Goal: Find specific page/section: Find specific page/section

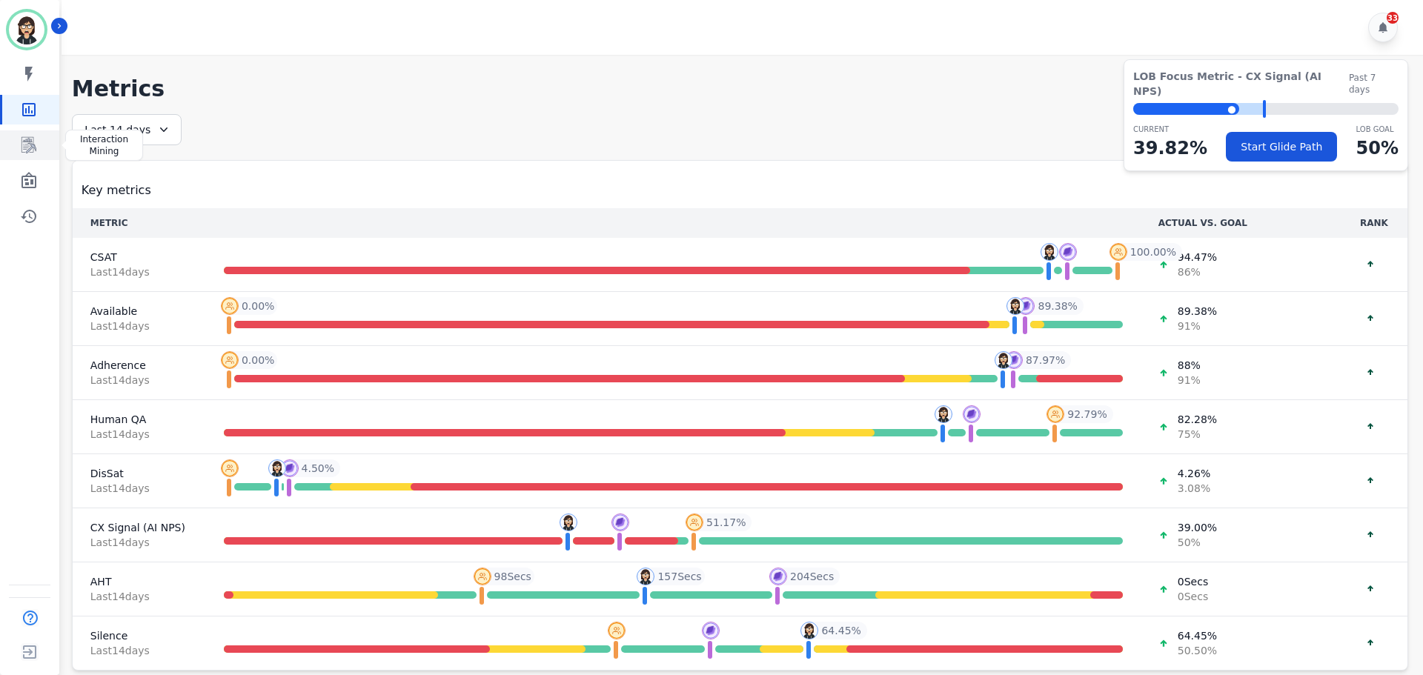
click at [35, 143] on icon "Sidebar" at bounding box center [29, 145] width 18 height 18
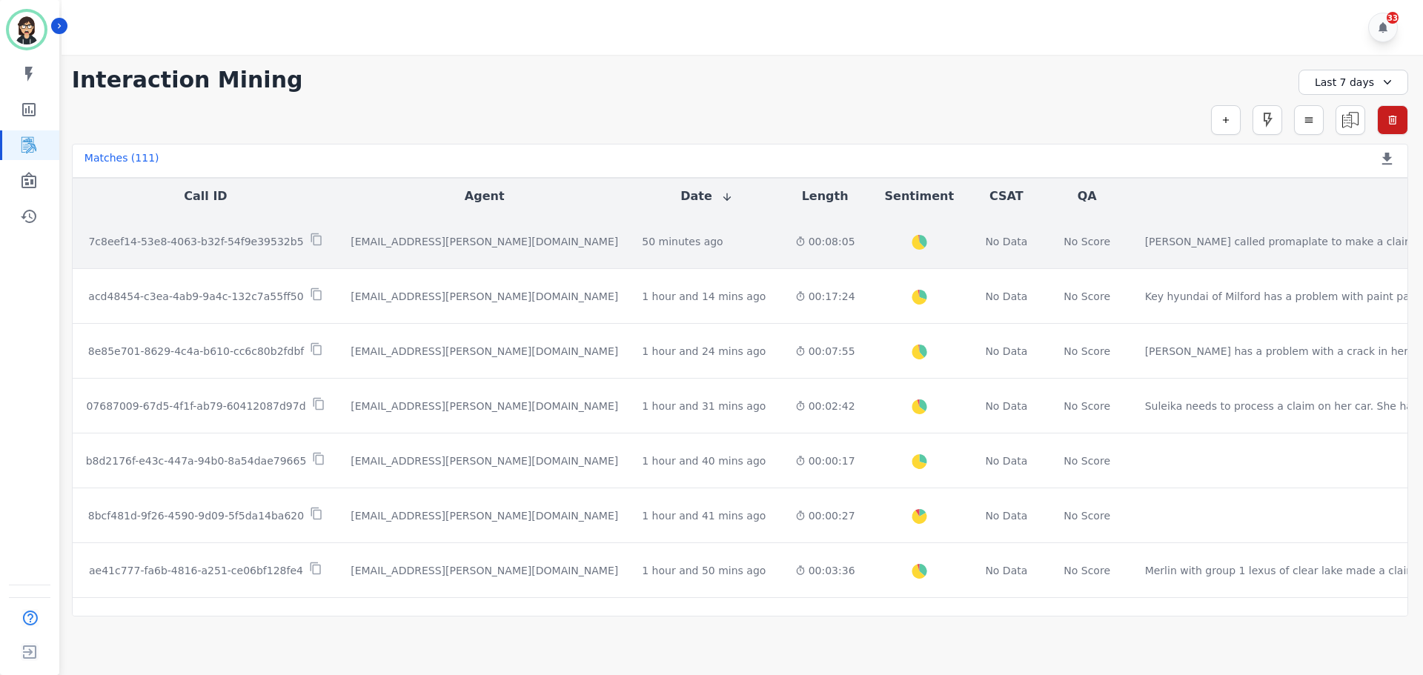
click at [270, 246] on p "7c8eef14-53e8-4063-b32f-54f9e39532b5" at bounding box center [195, 241] width 215 height 15
